Goal: Navigation & Orientation: Understand site structure

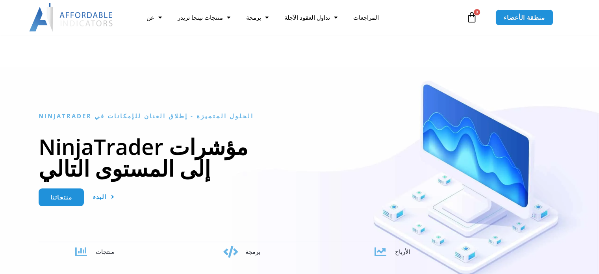
scroll to position [39, 0]
